Goal: Check status: Check status

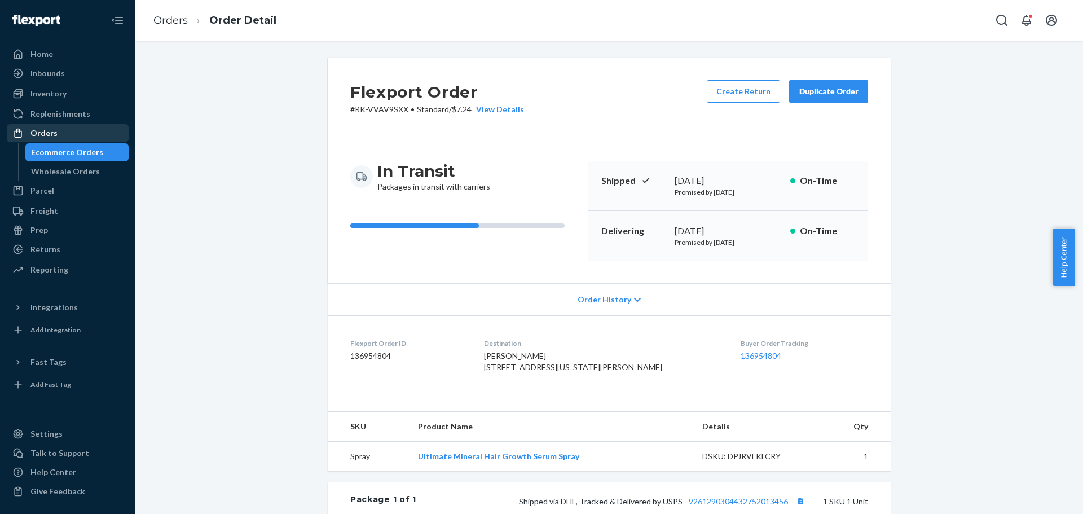
scroll to position [234, 0]
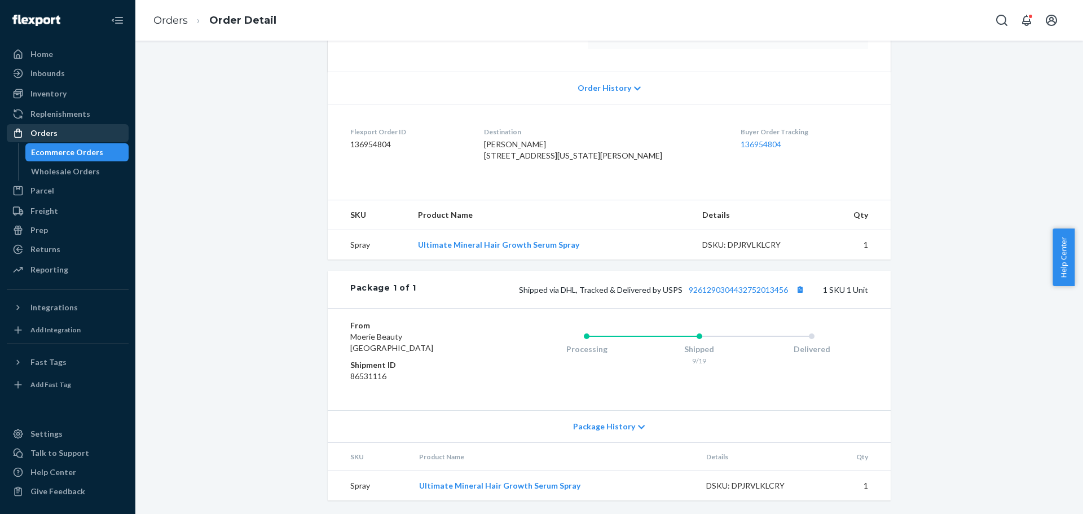
drag, startPoint x: 69, startPoint y: 127, endPoint x: 104, endPoint y: 129, distance: 34.4
click at [69, 129] on div "Orders" at bounding box center [68, 133] width 120 height 16
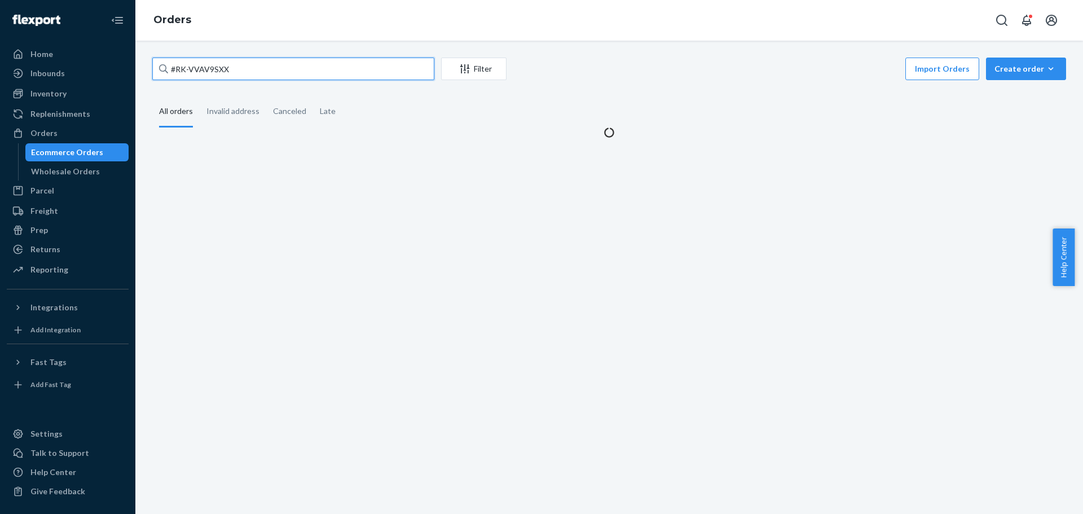
click at [241, 71] on input "#RK-VVAV9SXX" at bounding box center [293, 69] width 282 height 23
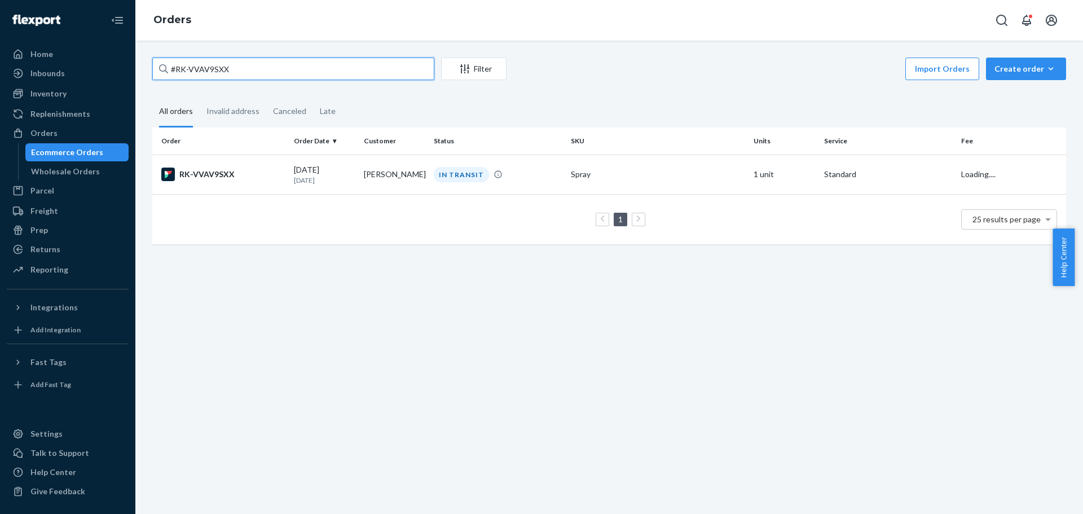
paste input "3131854"
type input "3131854"
copy td "[PERSON_NAME]"
drag, startPoint x: 361, startPoint y: 179, endPoint x: 423, endPoint y: 188, distance: 62.8
click at [423, 188] on td "[PERSON_NAME]" at bounding box center [394, 174] width 70 height 39
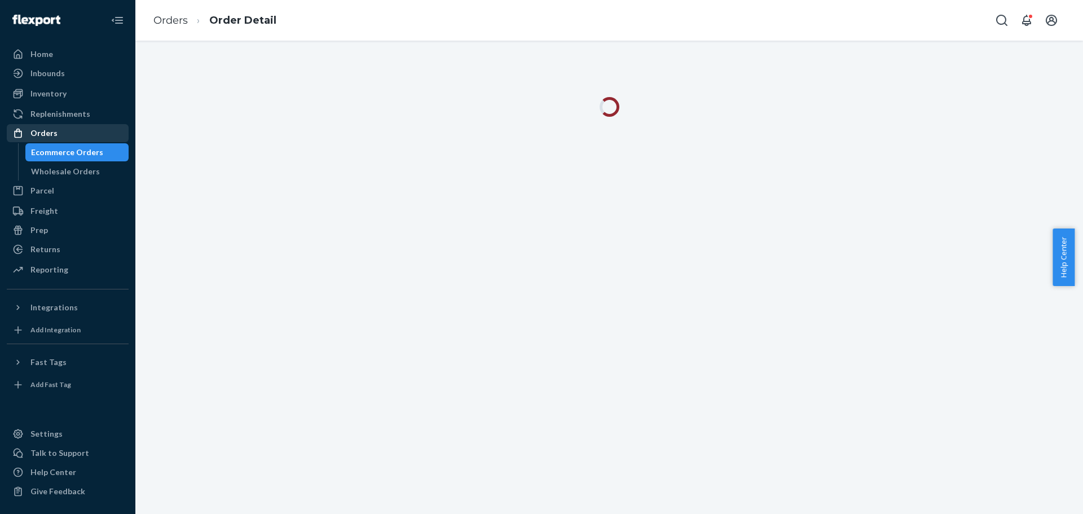
click at [72, 138] on div "Orders" at bounding box center [68, 133] width 120 height 16
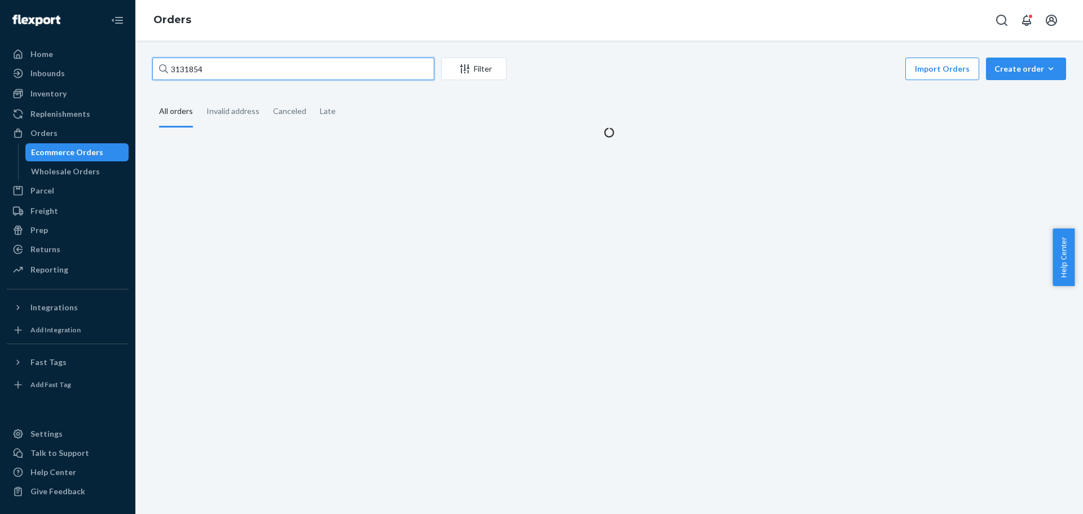
click at [229, 73] on input "3131854" at bounding box center [293, 69] width 282 height 23
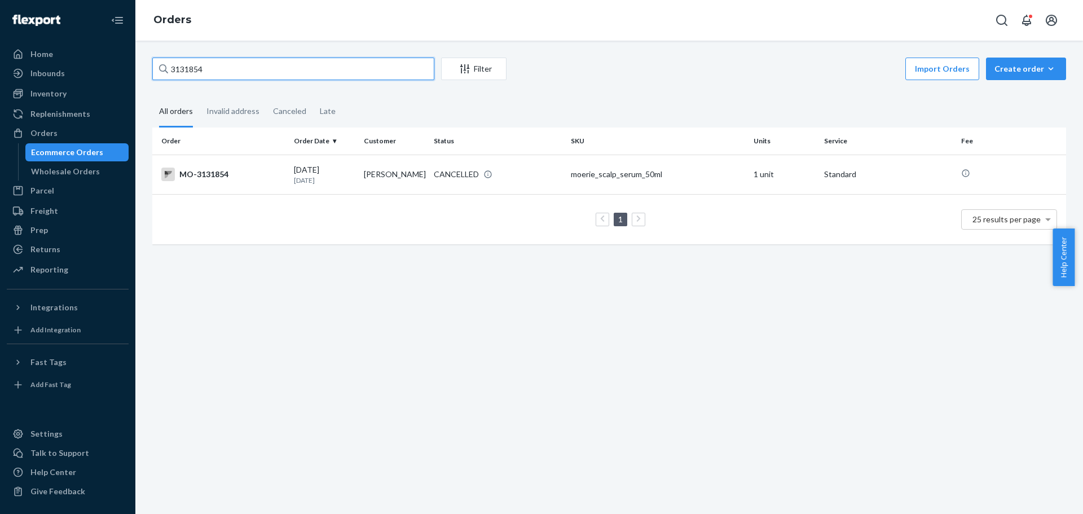
click at [229, 73] on input "3131854" at bounding box center [293, 69] width 282 height 23
paste input "[PERSON_NAME]"
type input "[PERSON_NAME]"
